Goal: Find specific page/section

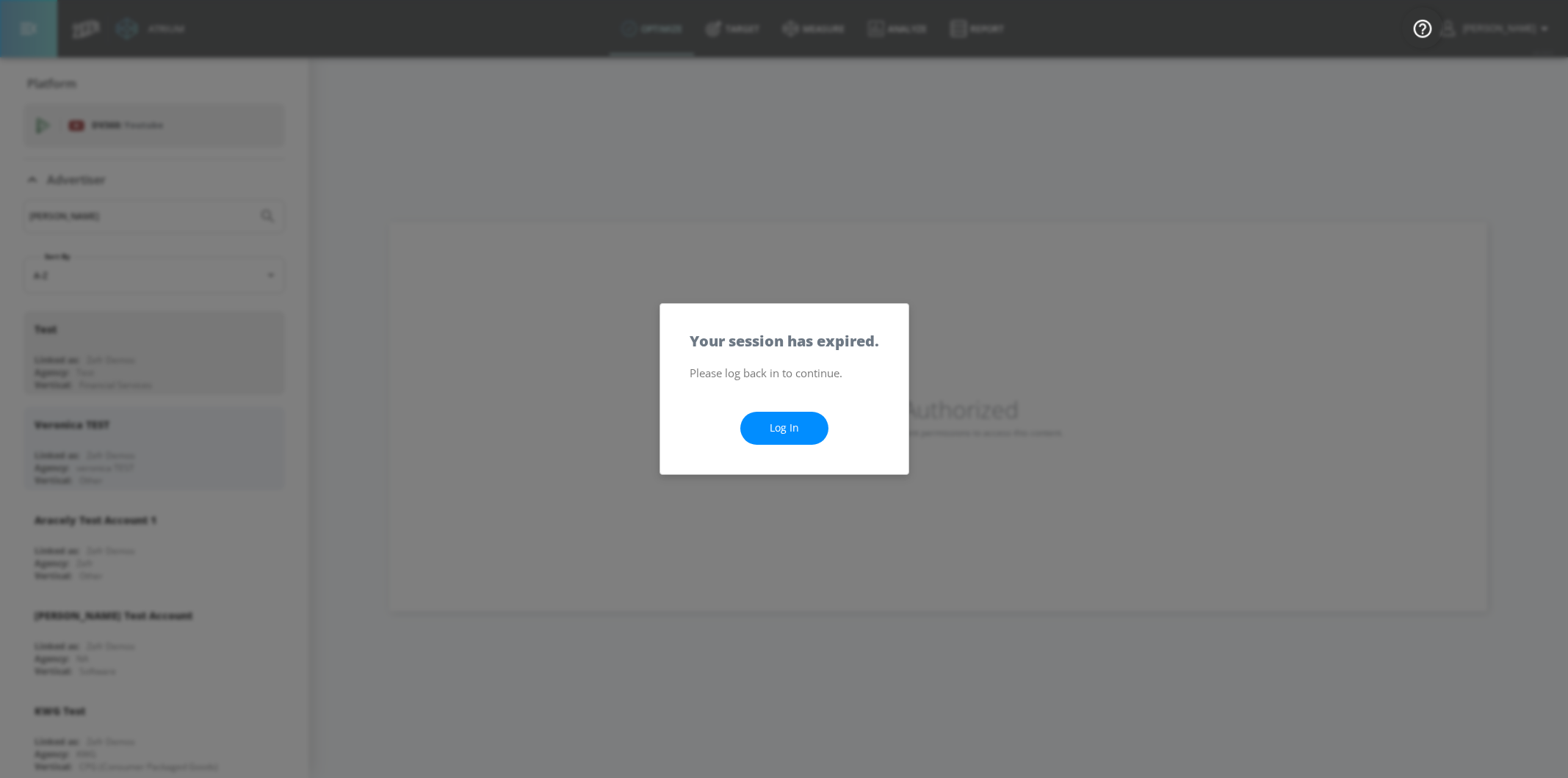
click at [791, 434] on link "Log In" at bounding box center [784, 428] width 88 height 33
click at [808, 420] on link "Log In" at bounding box center [784, 428] width 88 height 33
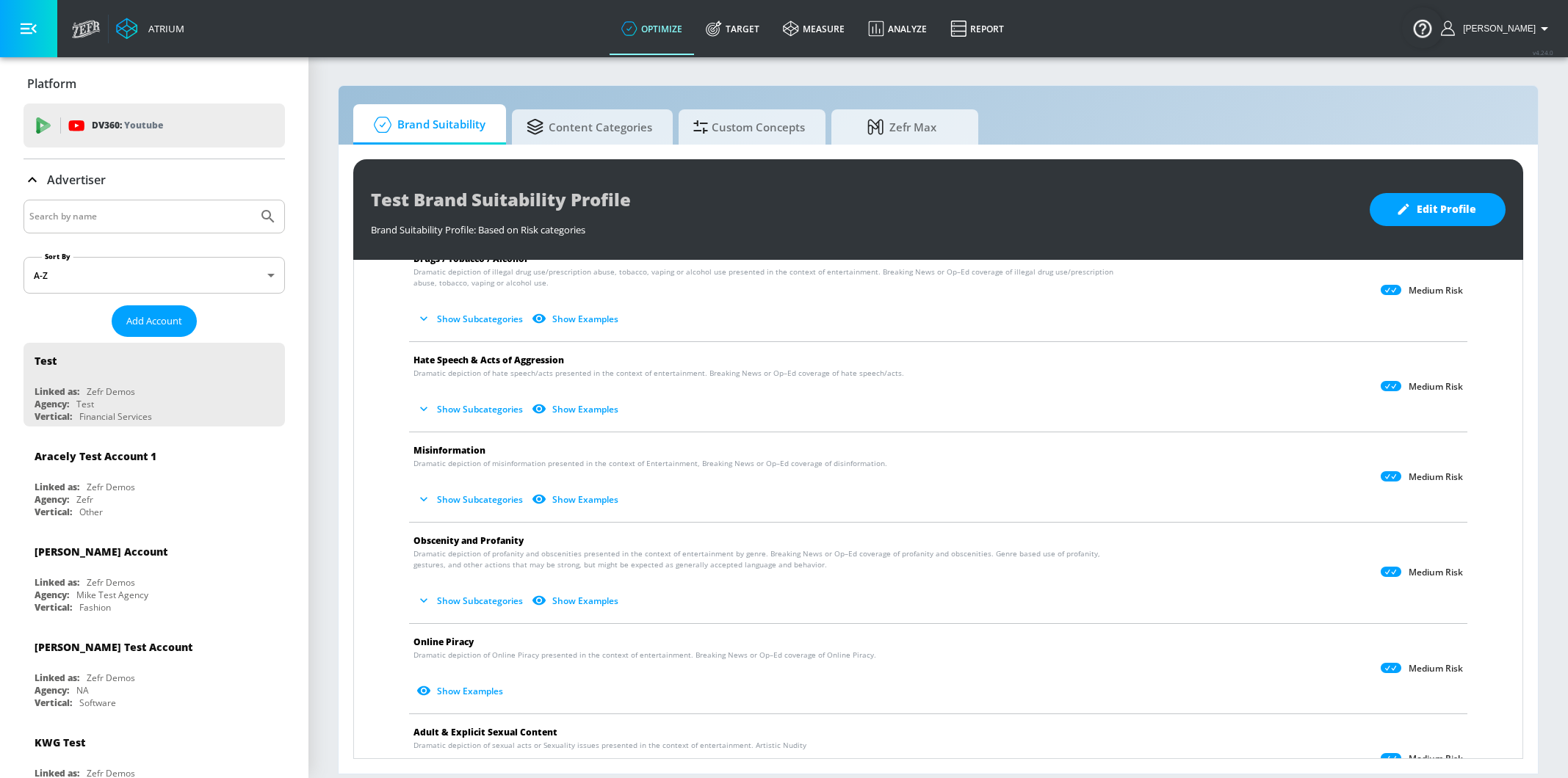
scroll to position [336, 0]
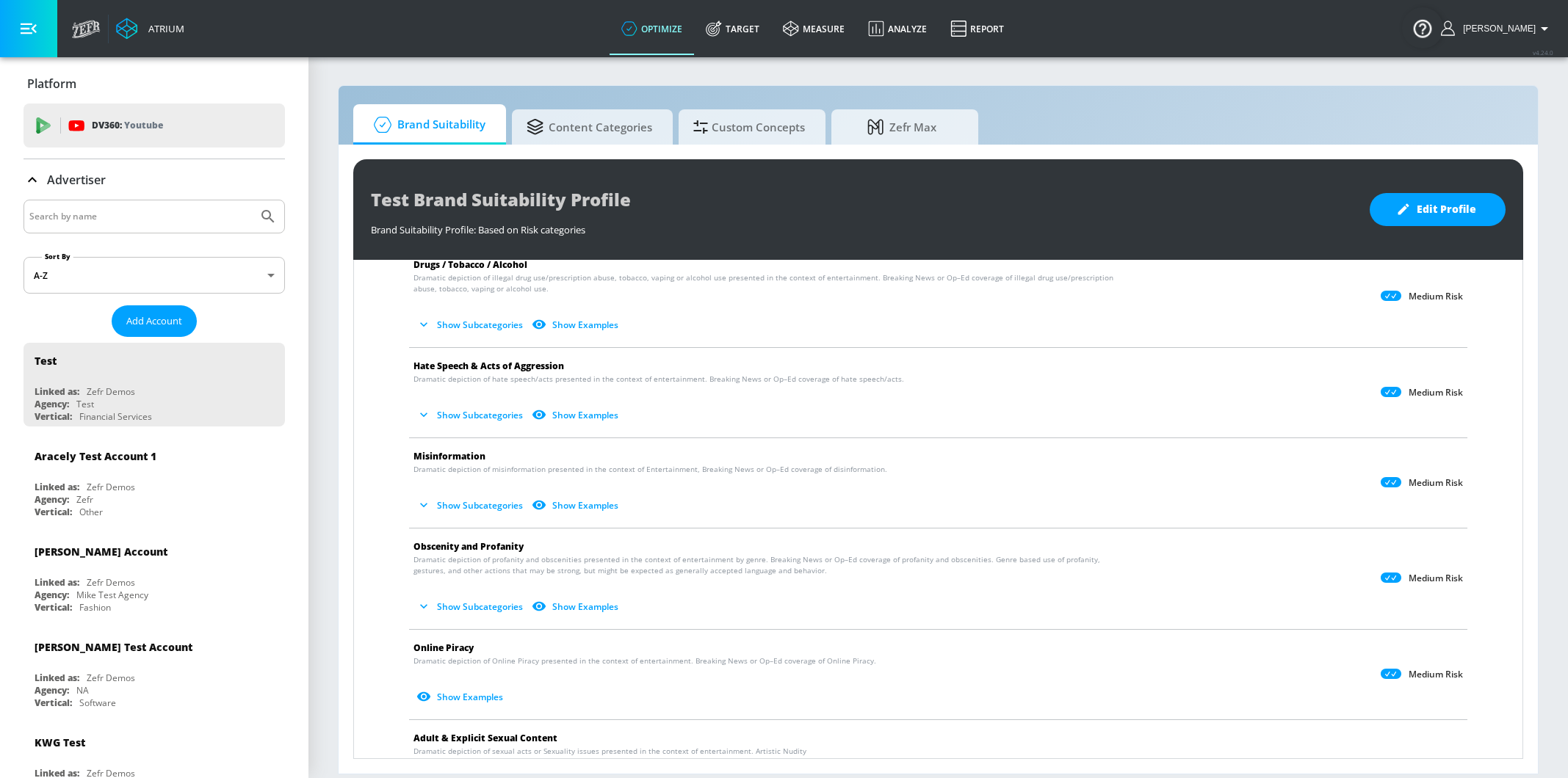
click at [58, 216] on input "Search by name" at bounding box center [140, 216] width 223 height 19
click at [246, 217] on input "[PERSON_NAME]" at bounding box center [140, 216] width 223 height 19
type input "[PERSON_NAME]"
click at [267, 217] on icon "Submit Search" at bounding box center [268, 216] width 13 height 13
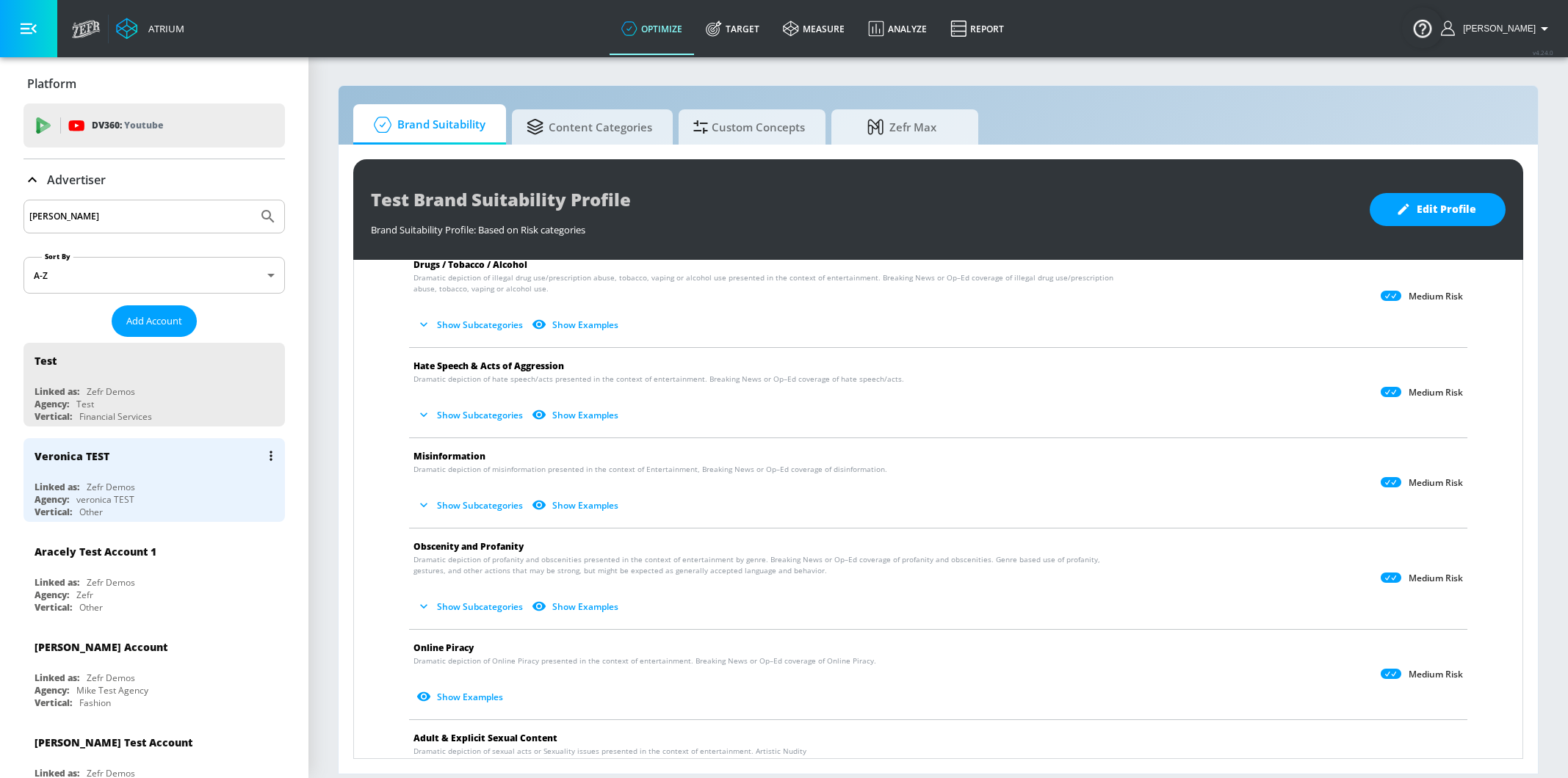
click at [147, 459] on div "Veronica TEST" at bounding box center [157, 456] width 247 height 35
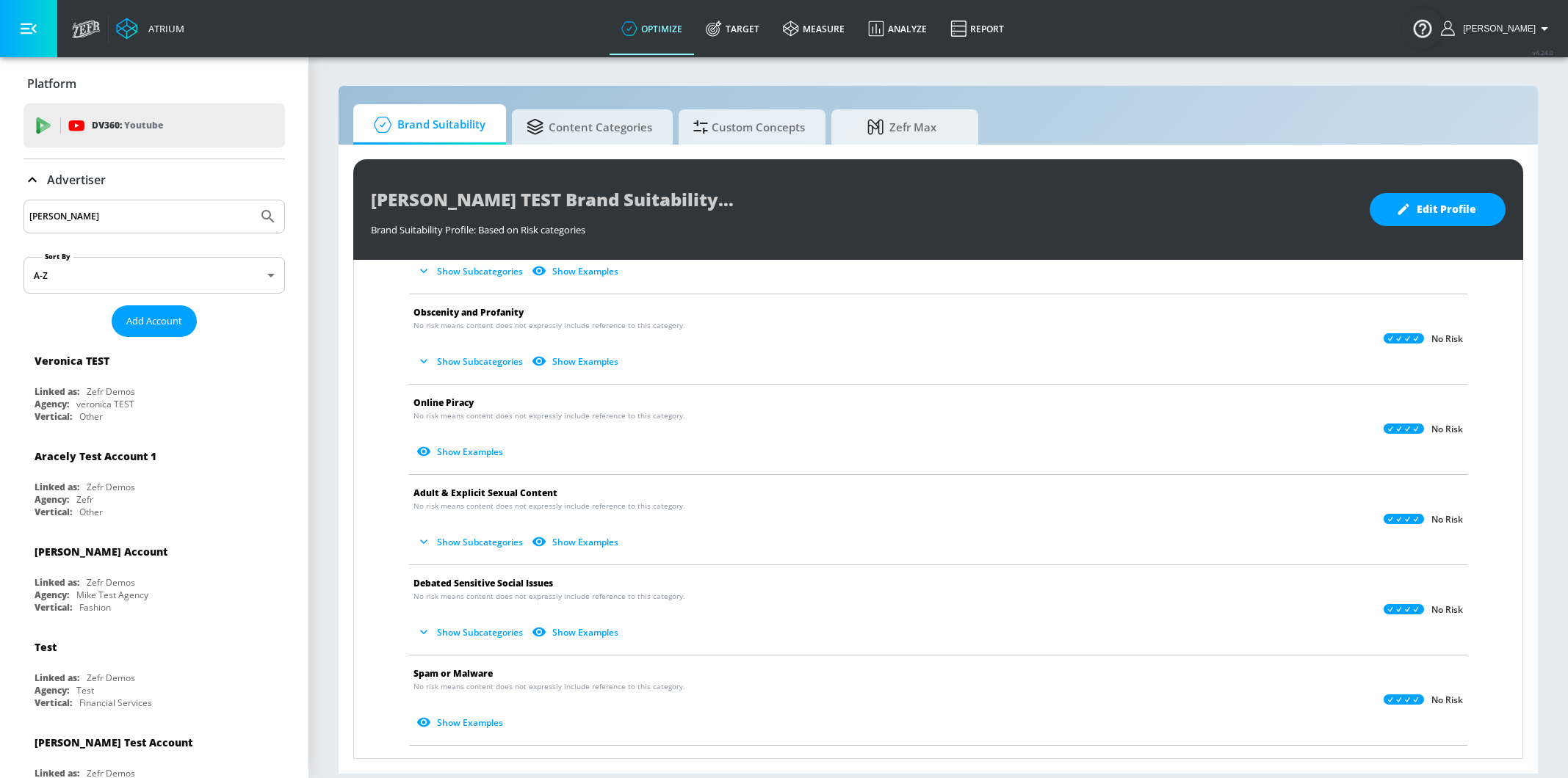
scroll to position [540, 0]
